Goal: Information Seeking & Learning: Learn about a topic

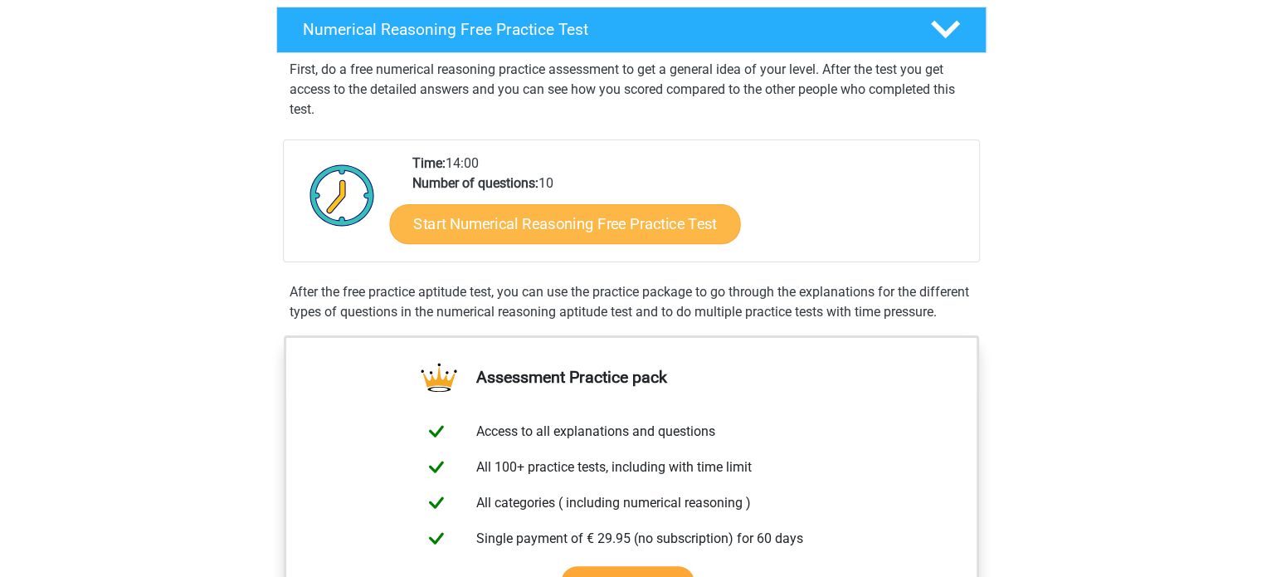
scroll to position [249, 0]
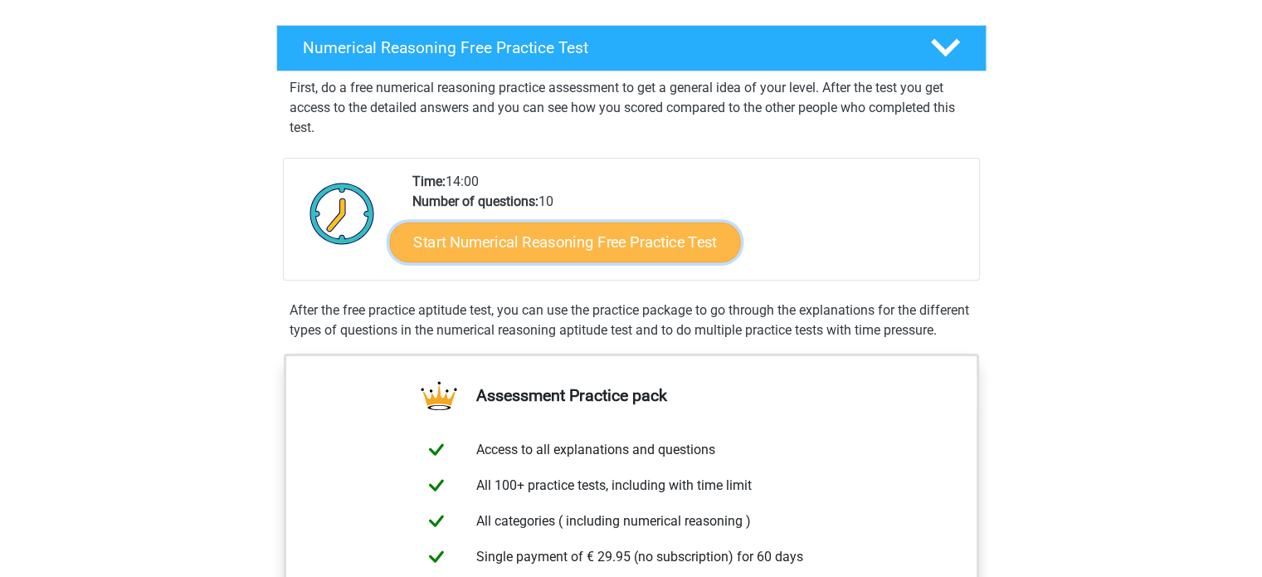
click at [614, 236] on link "Start Numerical Reasoning Free Practice Test" at bounding box center [564, 242] width 351 height 40
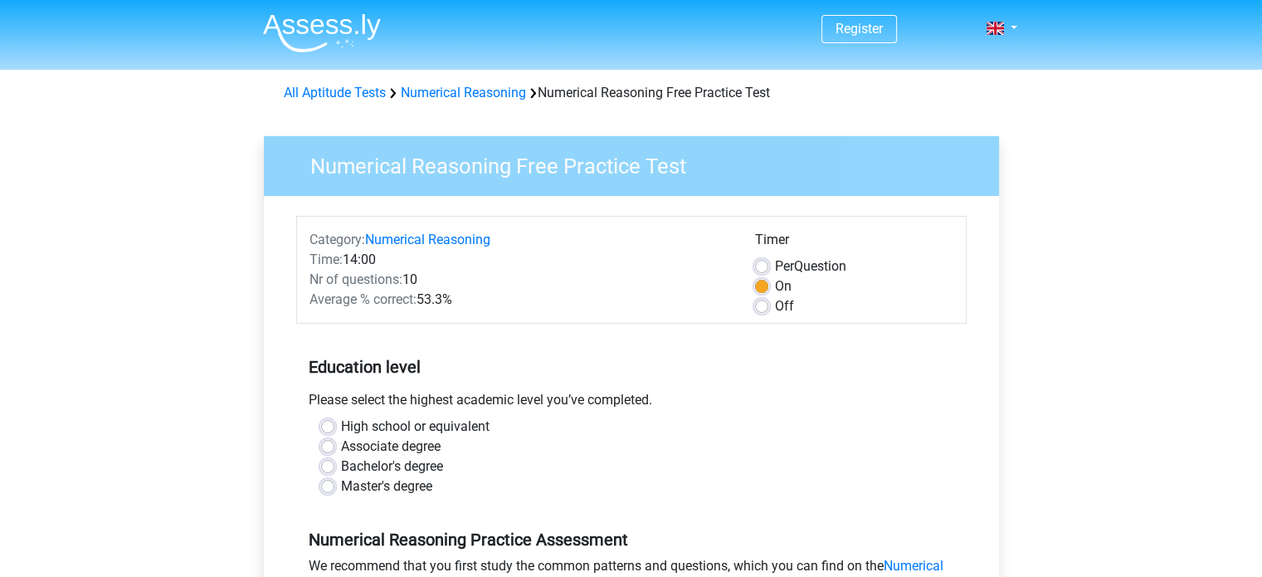
click at [781, 307] on label "Off" at bounding box center [784, 306] width 19 height 20
click at [768, 307] on input "Off" at bounding box center [761, 304] width 13 height 17
radio input "true"
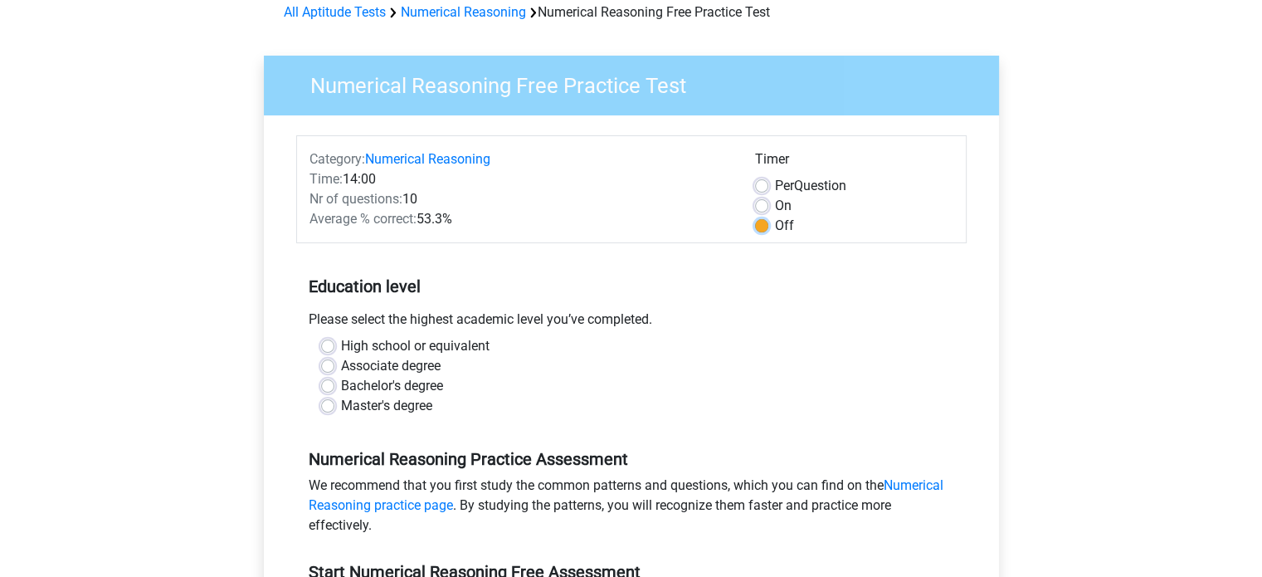
scroll to position [166, 0]
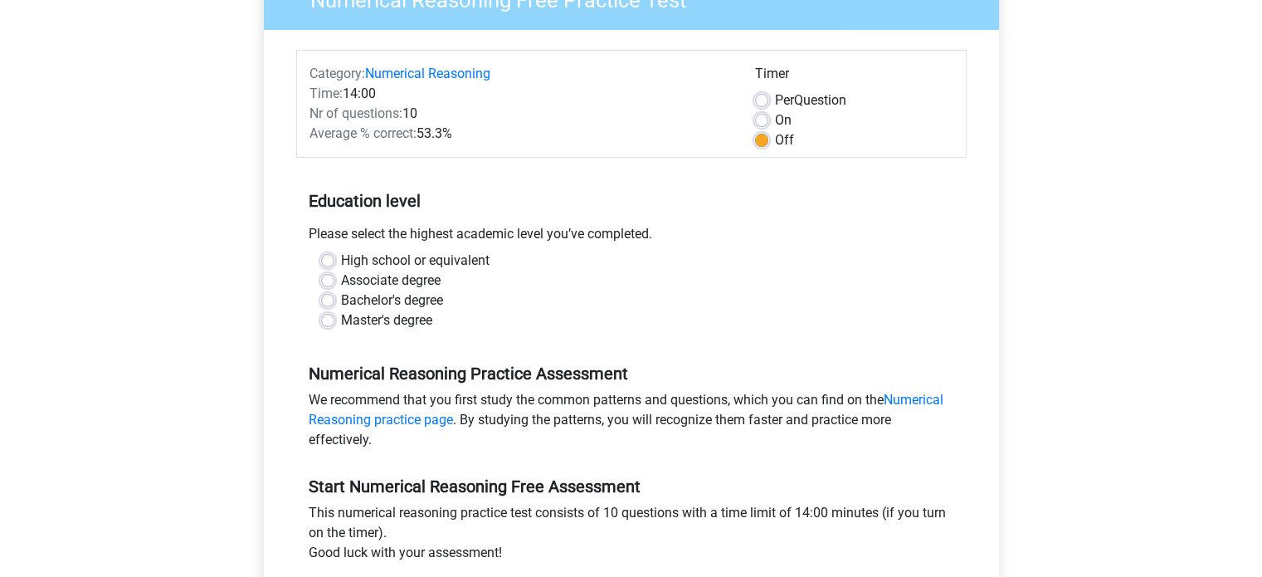
click at [441, 307] on label "Bachelor's degree" at bounding box center [392, 300] width 102 height 20
click at [334, 307] on input "Bachelor's degree" at bounding box center [327, 298] width 13 height 17
radio input "true"
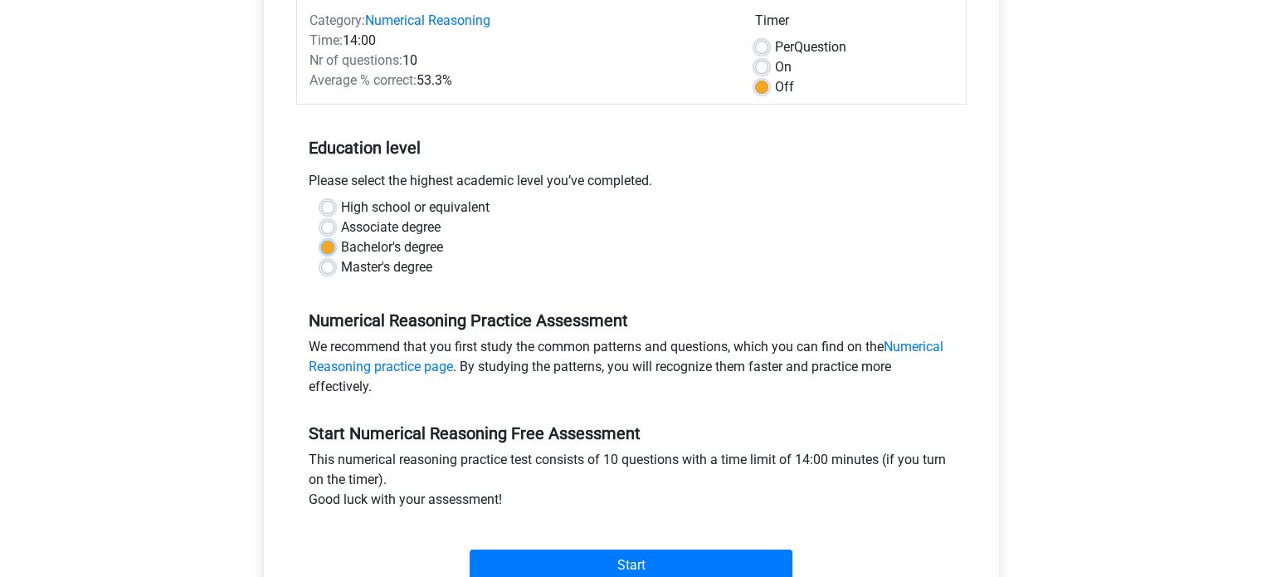
scroll to position [249, 0]
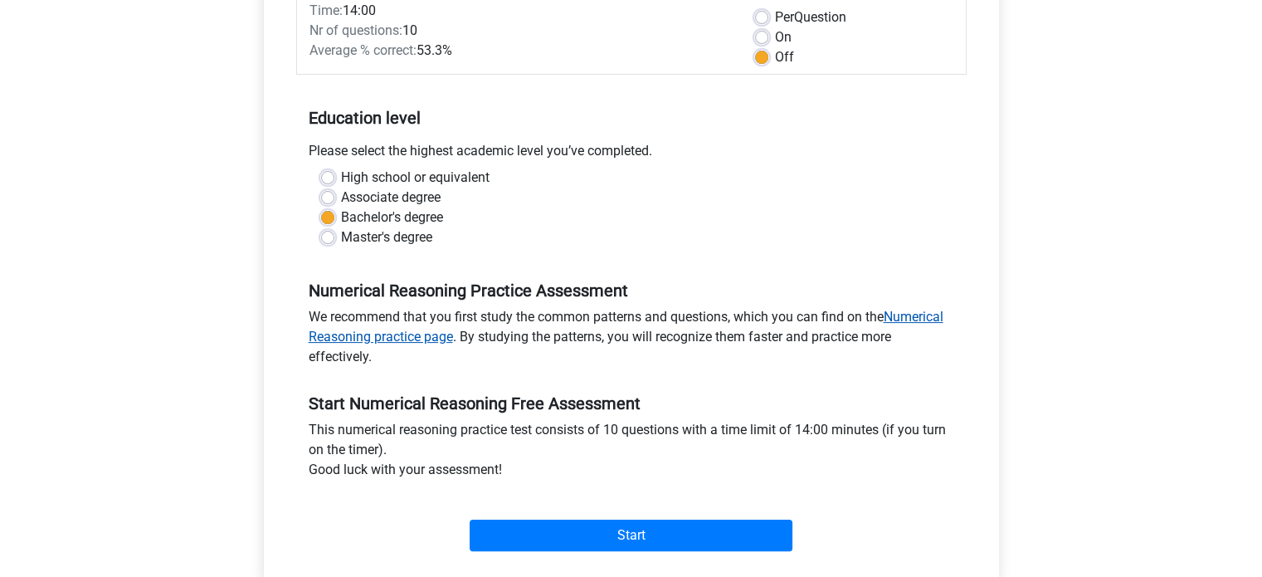
click at [905, 315] on link "Numerical Reasoning practice page" at bounding box center [626, 327] width 635 height 36
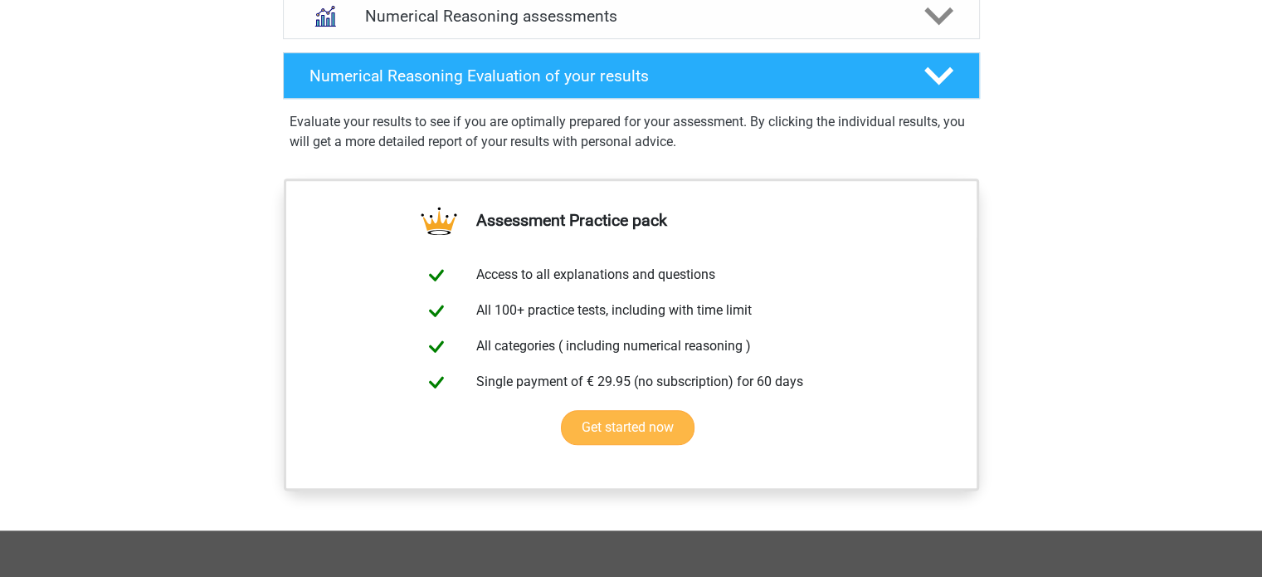
scroll to position [893, 0]
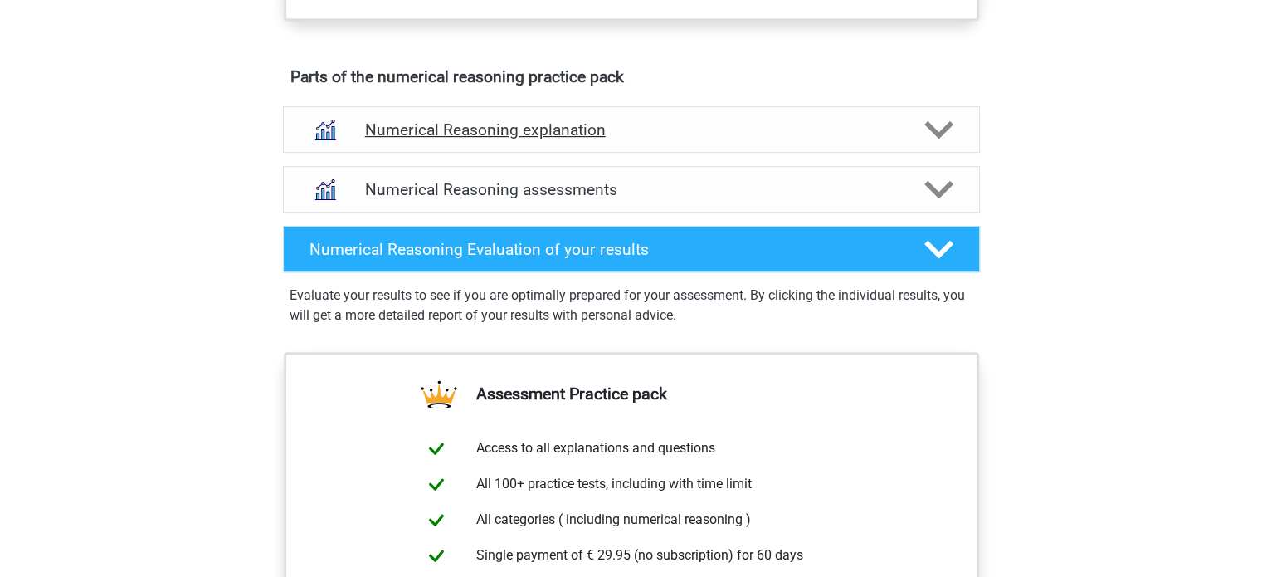
click at [933, 142] on icon at bounding box center [938, 129] width 29 height 29
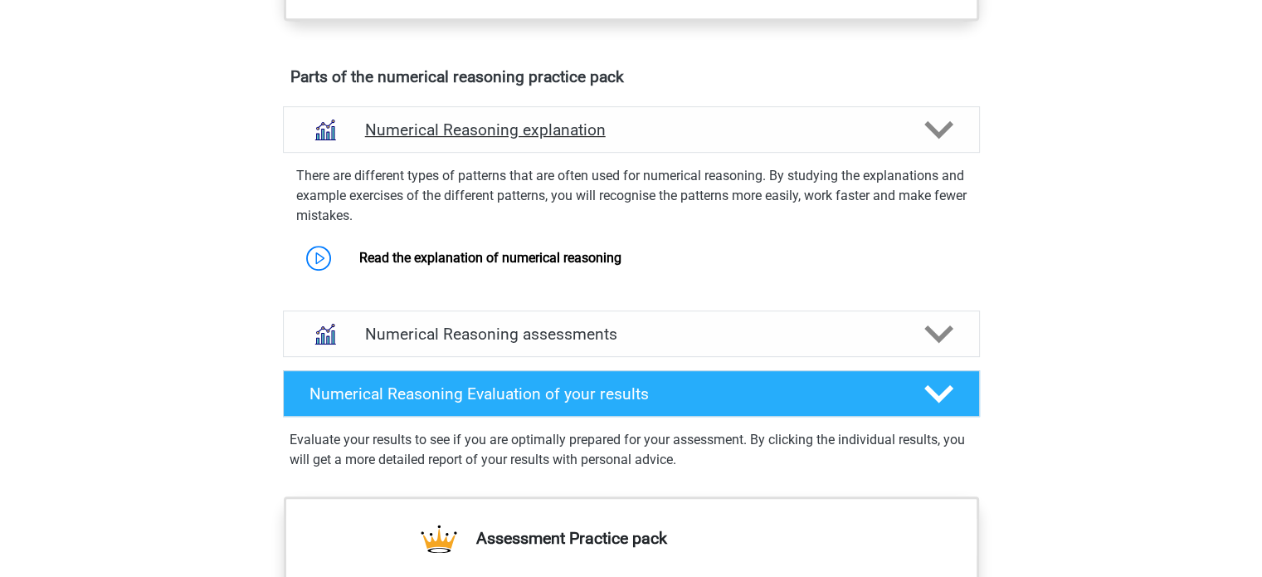
click at [932, 142] on icon at bounding box center [938, 129] width 29 height 29
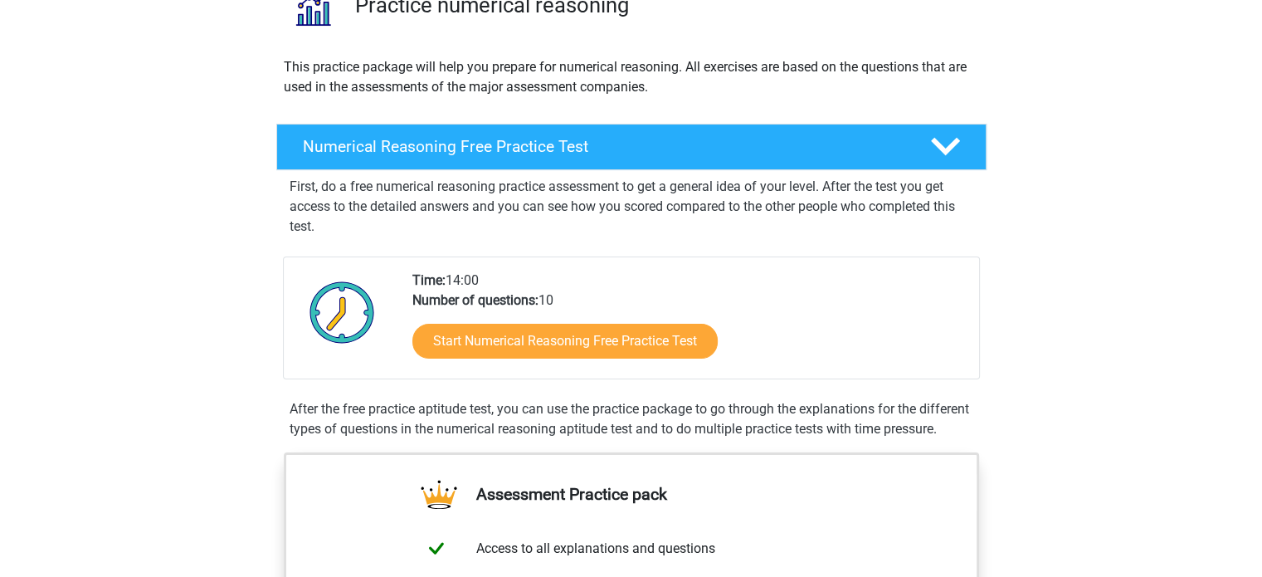
scroll to position [146, 0]
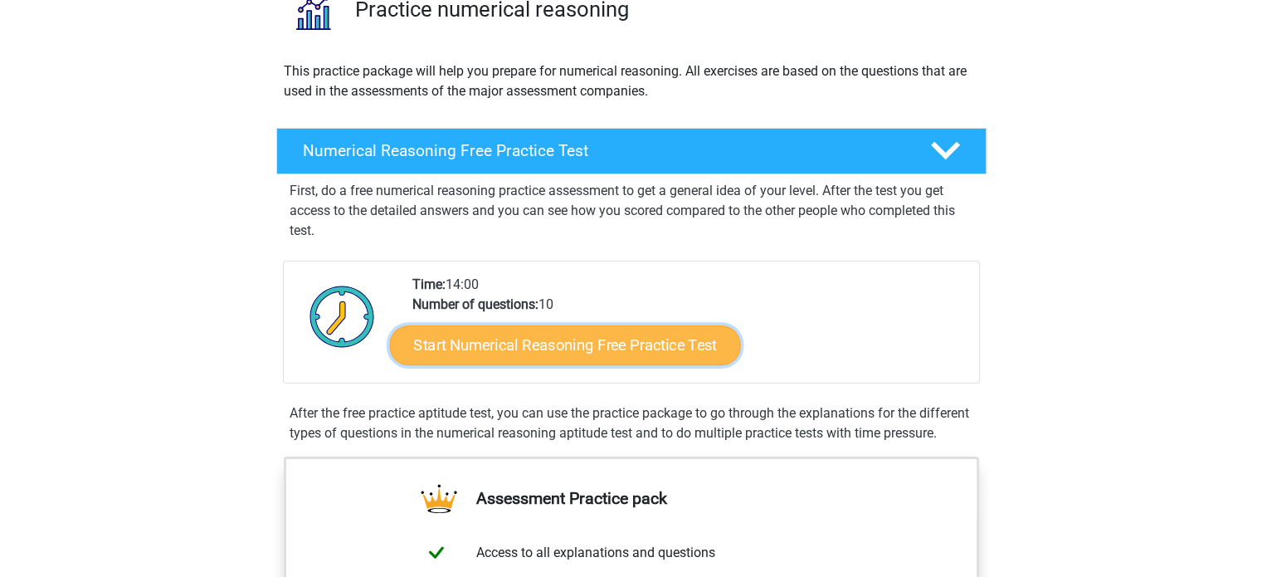
click at [565, 341] on link "Start Numerical Reasoning Free Practice Test" at bounding box center [564, 344] width 351 height 40
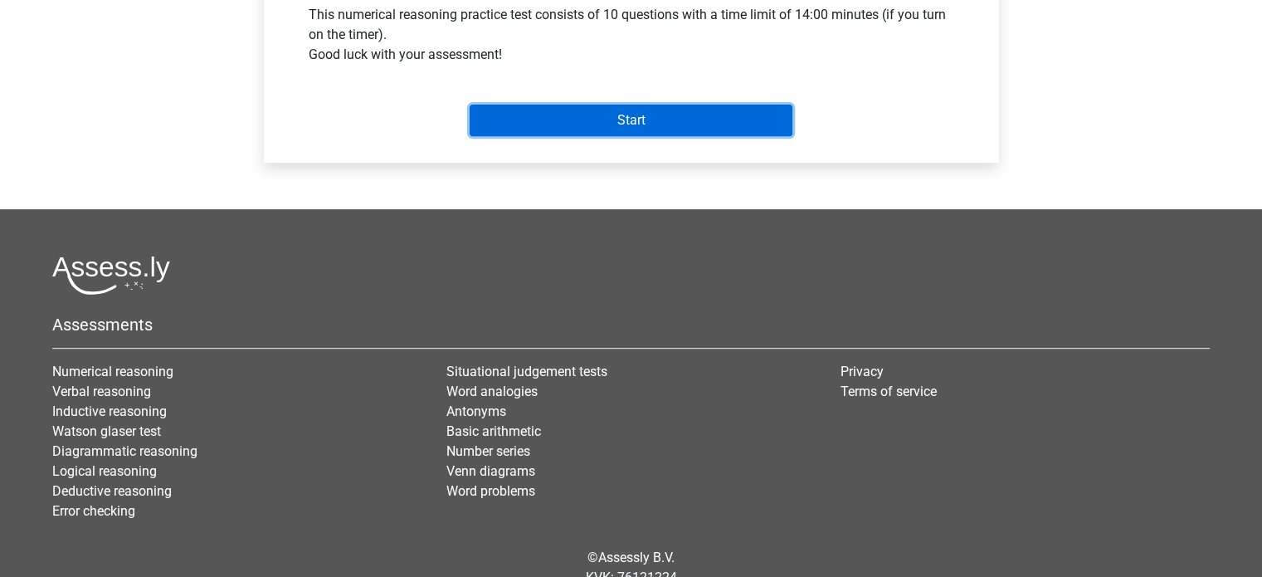
click at [606, 128] on input "Start" at bounding box center [631, 121] width 323 height 32
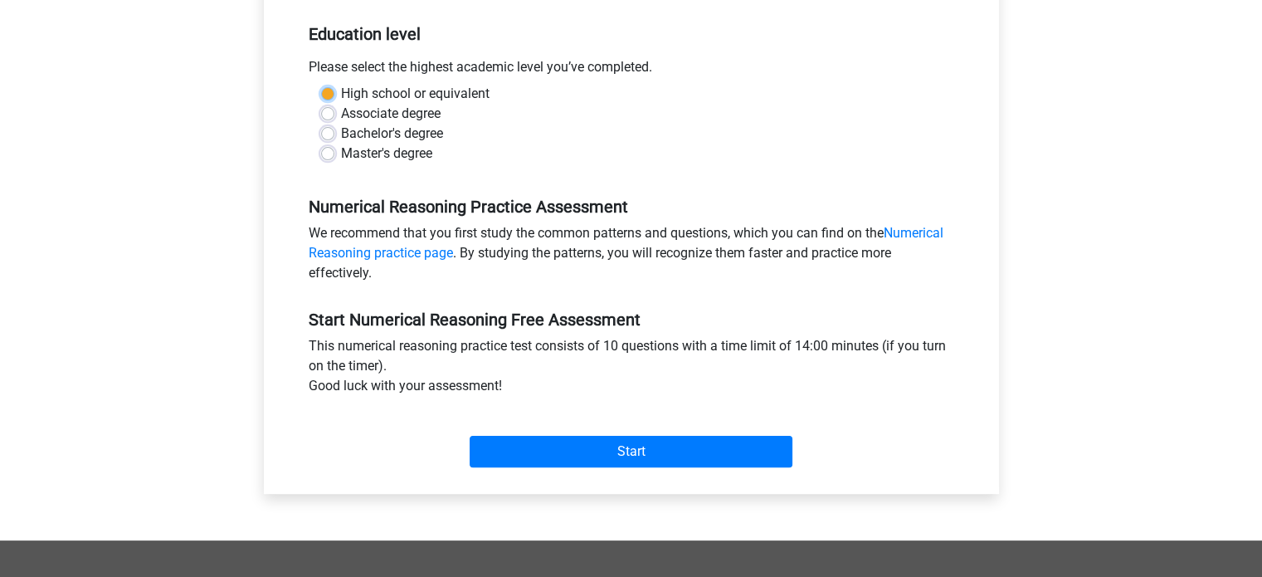
scroll to position [250, 0]
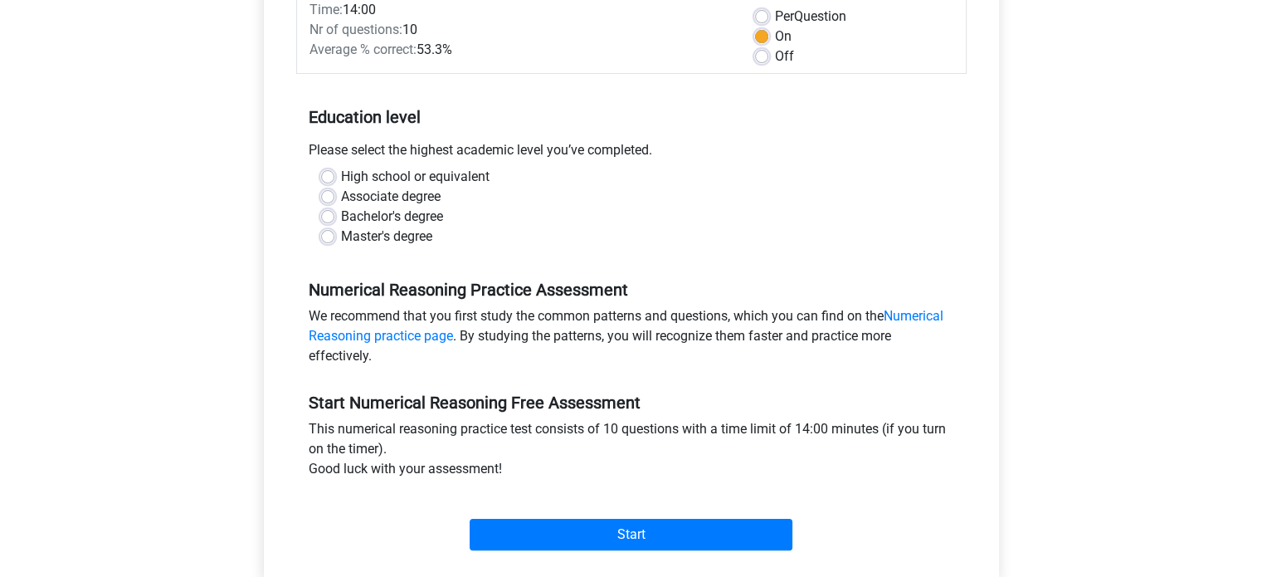
click at [450, 200] on div "Associate degree" at bounding box center [631, 197] width 621 height 20
click at [466, 187] on div "Associate degree" at bounding box center [631, 197] width 621 height 20
click at [468, 173] on label "High school or equivalent" at bounding box center [415, 177] width 149 height 20
click at [334, 173] on input "High school or equivalent" at bounding box center [327, 175] width 13 height 17
radio input "true"
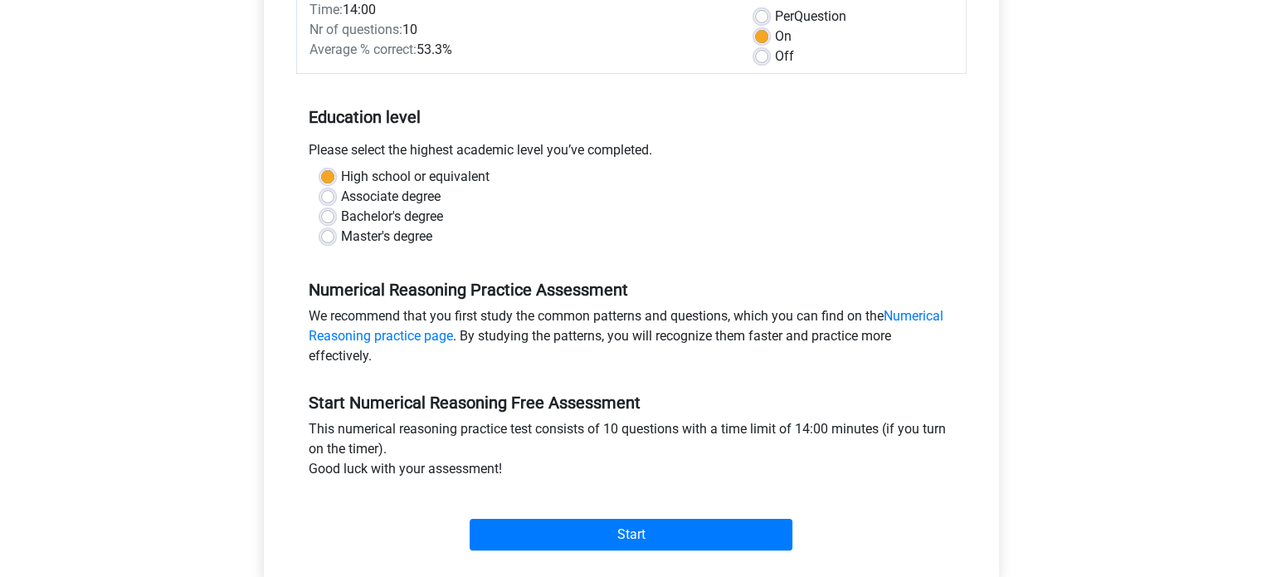
click at [413, 217] on label "Bachelor's degree" at bounding box center [392, 217] width 102 height 20
click at [334, 217] on input "Bachelor's degree" at bounding box center [327, 215] width 13 height 17
radio input "true"
click at [407, 179] on label "High school or equivalent" at bounding box center [415, 177] width 149 height 20
click at [334, 179] on input "High school or equivalent" at bounding box center [327, 175] width 13 height 17
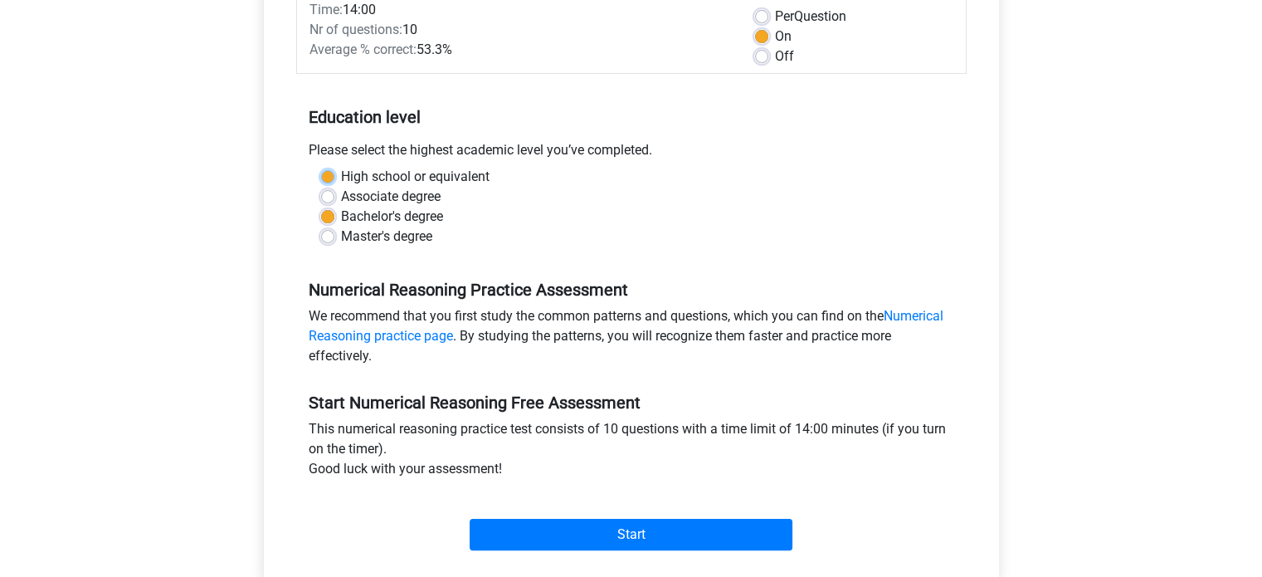
radio input "true"
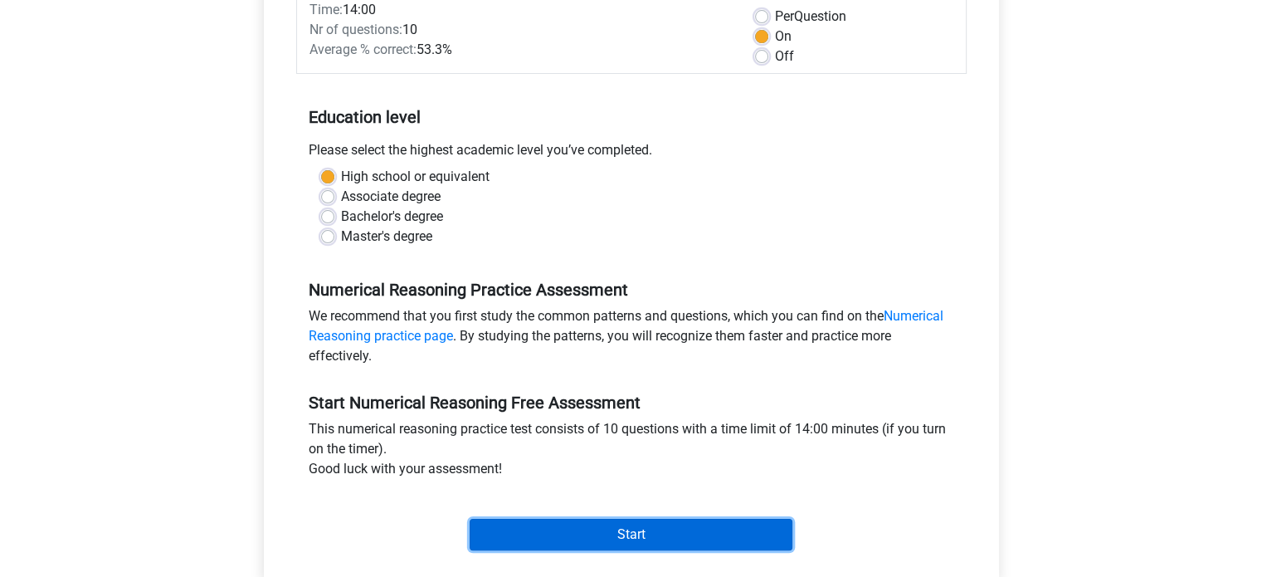
click at [601, 528] on input "Start" at bounding box center [631, 535] width 323 height 32
